Goal: Transaction & Acquisition: Subscribe to service/newsletter

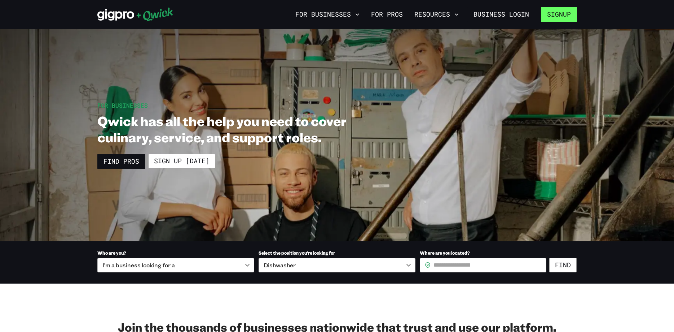
click at [561, 12] on button "Signup" at bounding box center [559, 14] width 36 height 15
click at [556, 14] on button "Signup" at bounding box center [559, 14] width 36 height 15
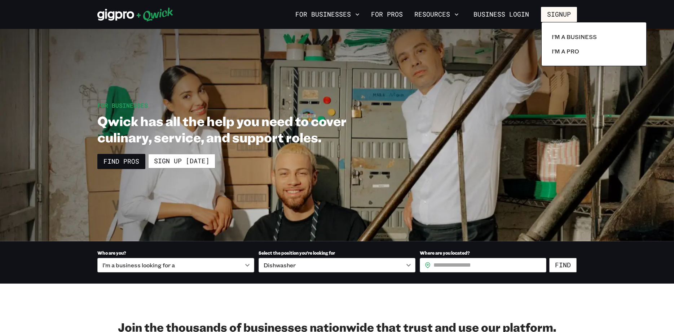
click at [521, 13] on div at bounding box center [337, 166] width 674 height 332
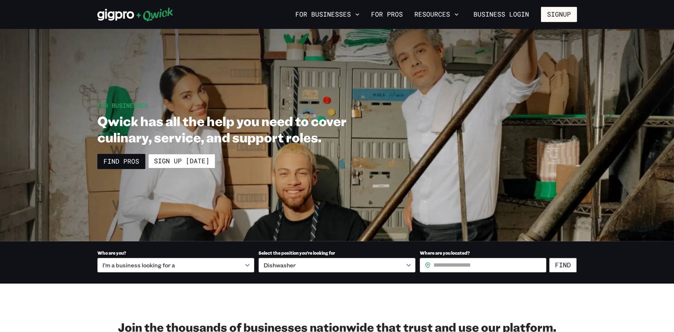
click at [521, 13] on link "Business Login" at bounding box center [502, 14] width 68 height 15
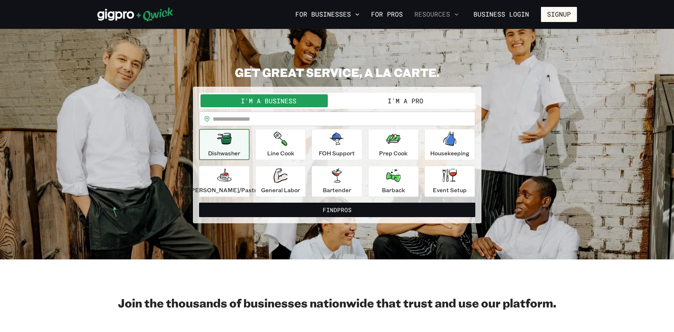
click at [460, 13] on icon "button" at bounding box center [456, 14] width 7 height 7
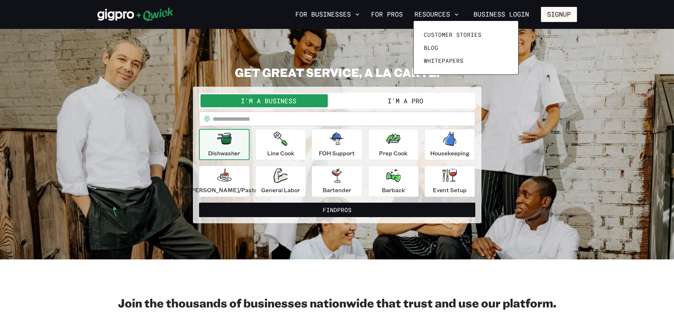
click at [552, 17] on div at bounding box center [337, 166] width 674 height 332
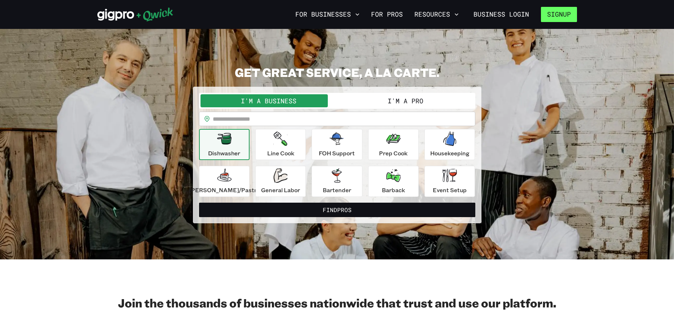
click at [557, 14] on button "Signup" at bounding box center [559, 14] width 36 height 15
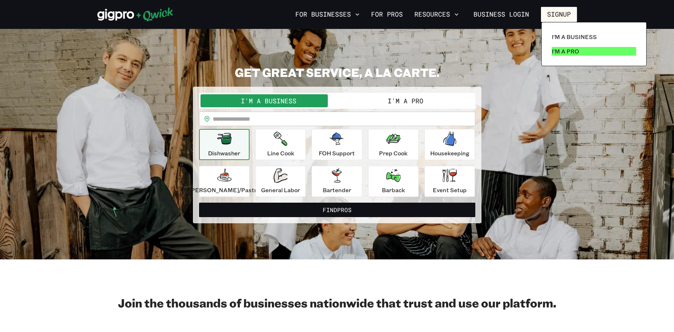
click at [571, 53] on p "I'm a Pro" at bounding box center [565, 51] width 27 height 9
